Goal: Task Accomplishment & Management: Use online tool/utility

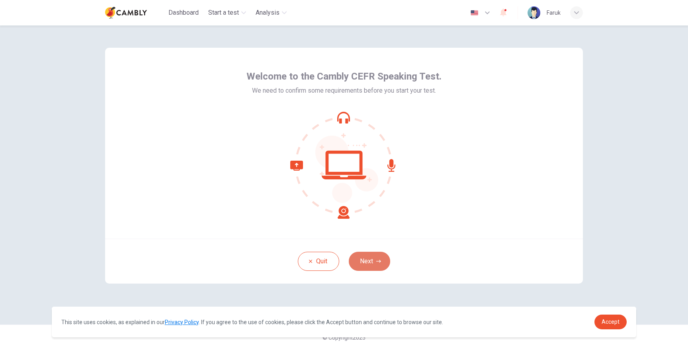
click at [359, 258] on button "Next" at bounding box center [369, 261] width 41 height 19
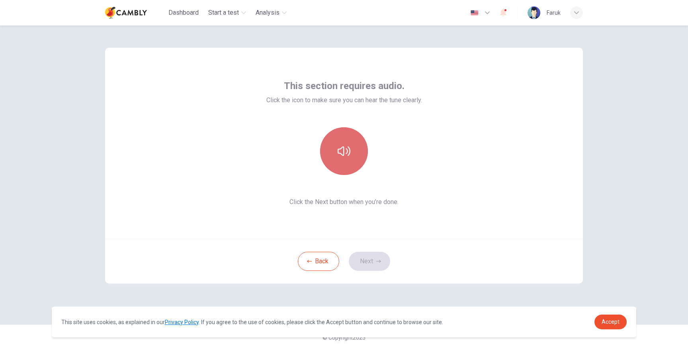
click at [343, 162] on button "button" at bounding box center [344, 151] width 48 height 48
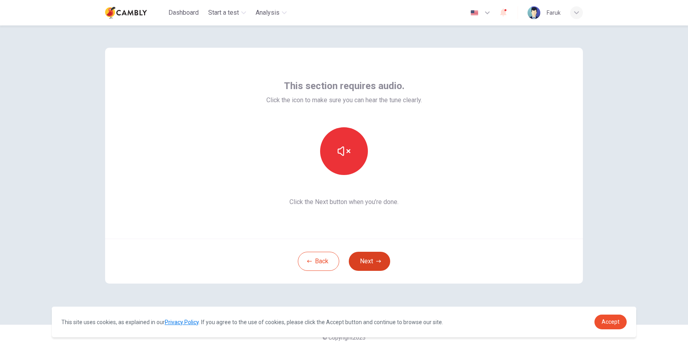
click at [373, 253] on button "Next" at bounding box center [369, 261] width 41 height 19
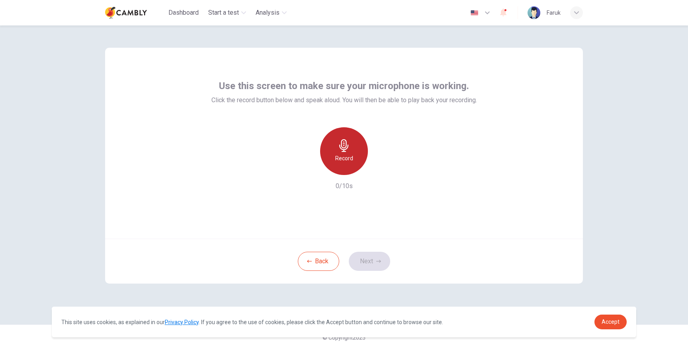
click at [349, 160] on h6 "Record" at bounding box center [344, 159] width 18 height 10
click at [341, 148] on icon "button" at bounding box center [343, 145] width 9 height 13
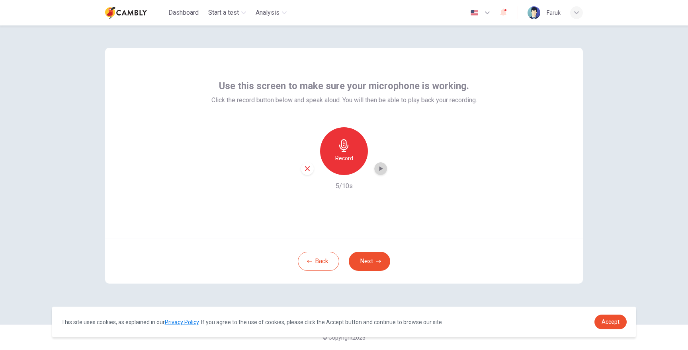
click at [380, 173] on div "button" at bounding box center [380, 168] width 13 height 13
click at [309, 168] on icon "button" at bounding box center [307, 168] width 7 height 7
click at [369, 271] on div "Back Next" at bounding box center [343, 261] width 477 height 45
click at [371, 265] on button "Next" at bounding box center [369, 261] width 41 height 19
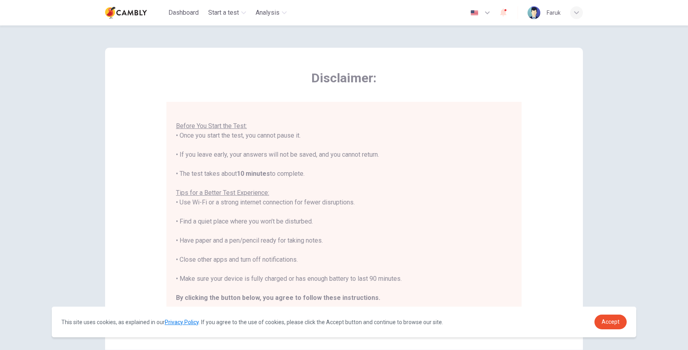
scroll to position [8, 0]
click at [603, 323] on span "Accept" at bounding box center [610, 322] width 18 height 6
click at [600, 324] on link "Accept" at bounding box center [610, 322] width 32 height 15
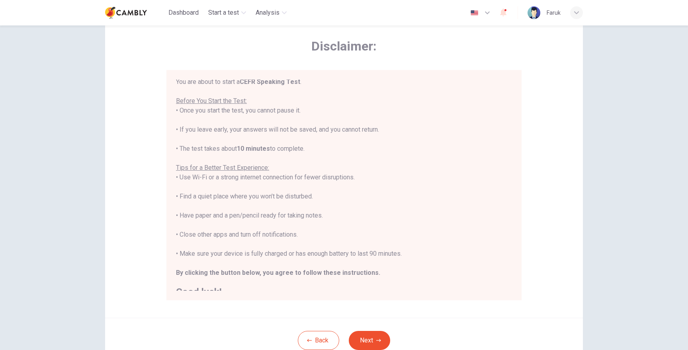
scroll to position [0, 0]
click at [248, 86] on b "CEFR Speaking Test" at bounding box center [270, 84] width 60 height 8
click at [249, 86] on b "CEFR Speaking Test" at bounding box center [270, 84] width 60 height 8
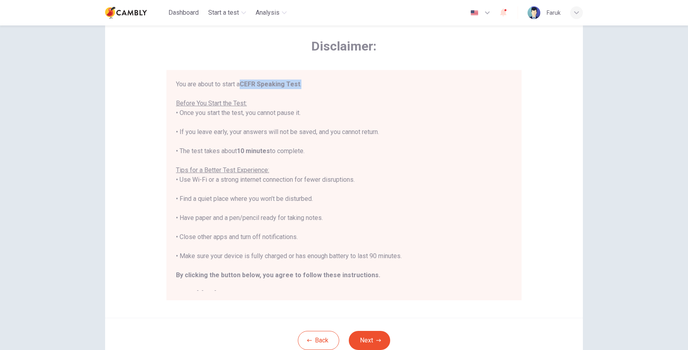
drag, startPoint x: 245, startPoint y: 86, endPoint x: 302, endPoint y: 86, distance: 57.3
click at [302, 86] on div "You are about to start a CEFR Speaking Test . Before You Start the Test: • Once…" at bounding box center [344, 190] width 336 height 220
copy div "CEFR Speaking Test ."
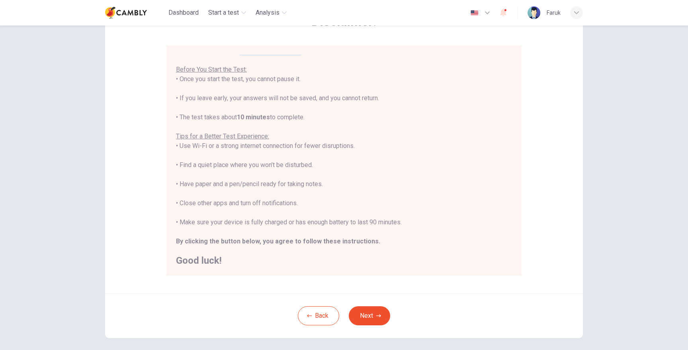
scroll to position [54, 0]
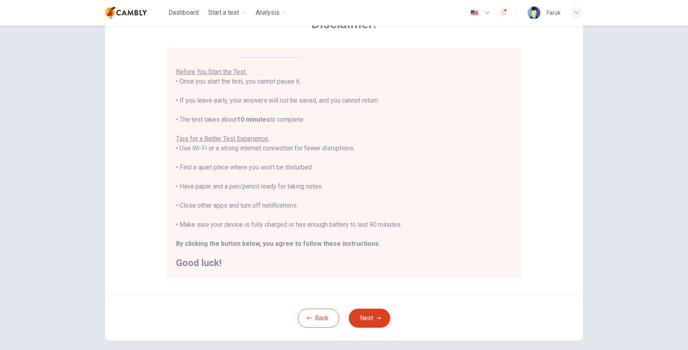
click at [366, 311] on button "Next" at bounding box center [369, 318] width 41 height 19
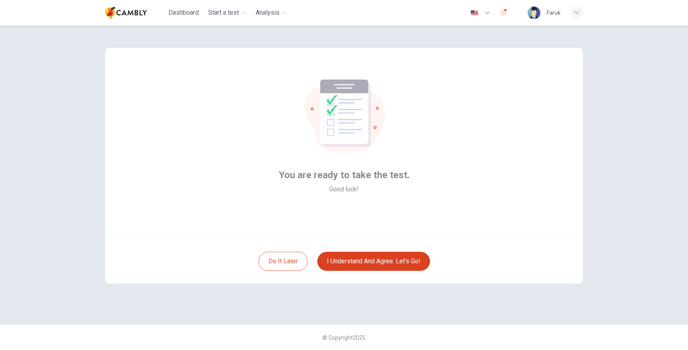
scroll to position [0, 0]
click at [366, 264] on button "I understand and agree. Let’s go!" at bounding box center [373, 261] width 113 height 19
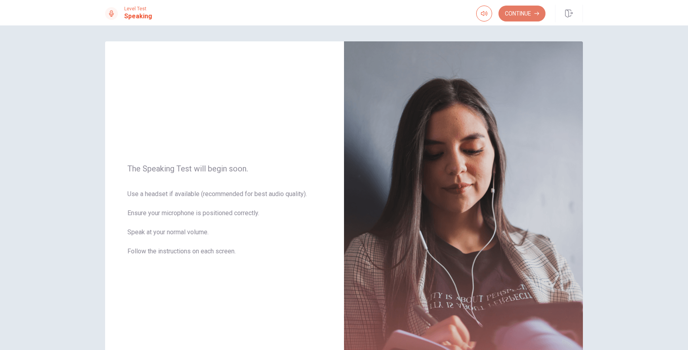
click at [519, 19] on button "Continue" at bounding box center [521, 14] width 47 height 16
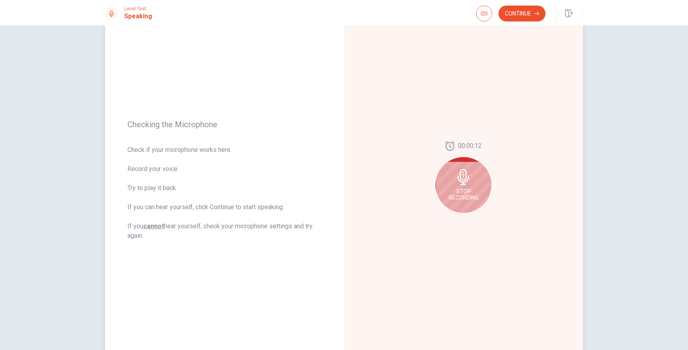
scroll to position [35, 0]
click at [469, 189] on span "Stop Recording" at bounding box center [463, 194] width 30 height 13
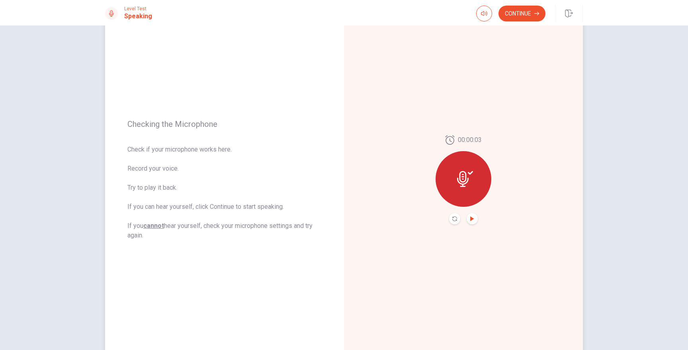
click at [470, 218] on icon "Play Audio" at bounding box center [472, 218] width 4 height 5
click at [476, 220] on button "Pause Audio" at bounding box center [471, 218] width 11 height 11
click at [475, 220] on button "Play Audio" at bounding box center [471, 218] width 11 height 11
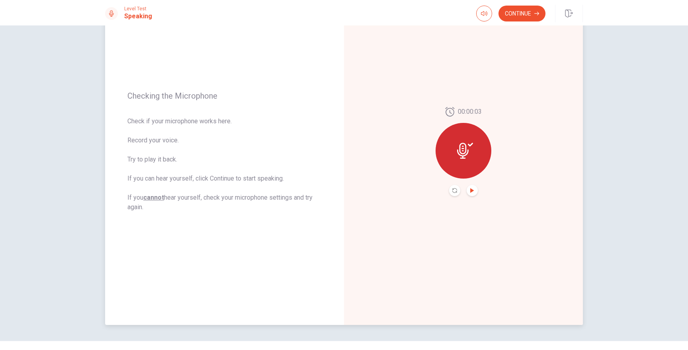
scroll to position [62, 0]
click at [517, 15] on button "Continue" at bounding box center [521, 14] width 47 height 16
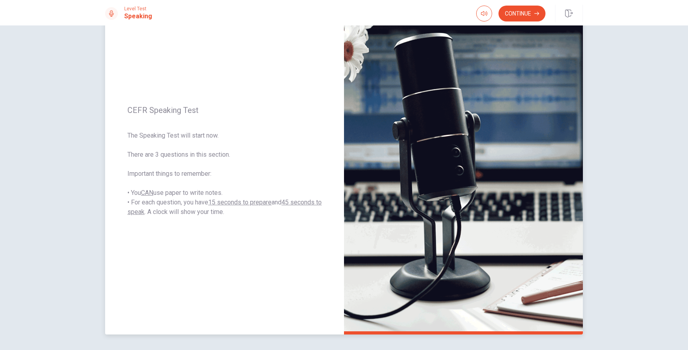
scroll to position [53, 0]
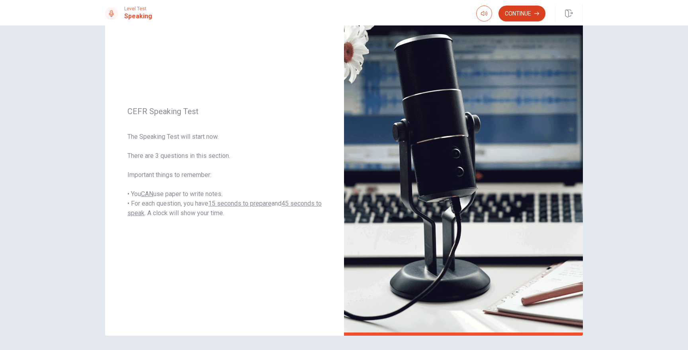
click at [536, 9] on button "Continue" at bounding box center [521, 14] width 47 height 16
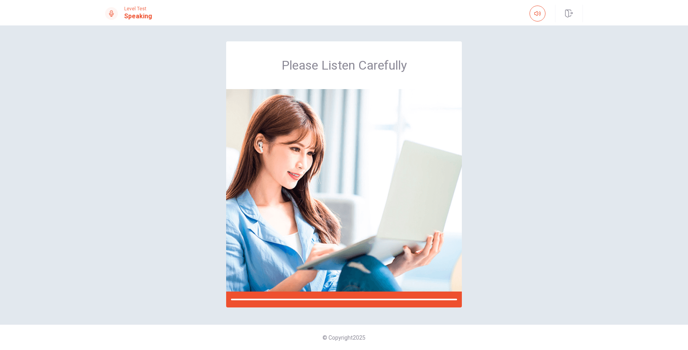
scroll to position [0, 0]
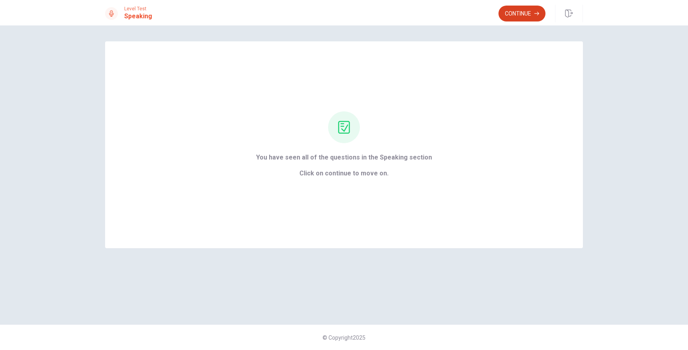
click at [522, 19] on button "Continue" at bounding box center [521, 14] width 47 height 16
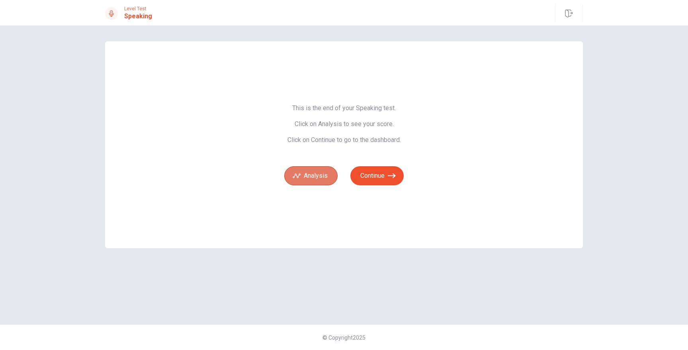
click at [323, 180] on button "Analysis" at bounding box center [310, 175] width 53 height 19
